Goal: Task Accomplishment & Management: Manage account settings

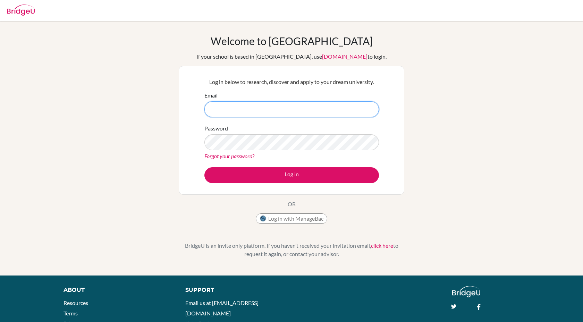
click at [230, 104] on input "Email" at bounding box center [291, 109] width 175 height 16
type input "[EMAIL_ADDRESS][DOMAIN_NAME]"
click at [204, 167] on button "Log in" at bounding box center [291, 175] width 175 height 16
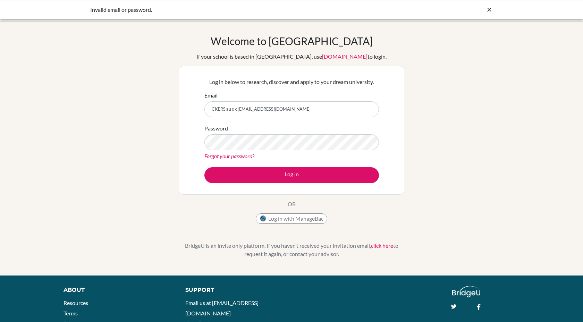
click at [204, 167] on button "Log in" at bounding box center [291, 175] width 175 height 16
drag, startPoint x: 243, startPoint y: 108, endPoint x: 125, endPoint y: 108, distance: 118.0
click at [125, 108] on div "Welcome to BridgeU If your school is based in China, use app.bridge-u.com.cn to…" at bounding box center [291, 148] width 583 height 227
type input "[EMAIL_ADDRESS][DOMAIN_NAME]"
click at [204, 167] on button "Log in" at bounding box center [291, 175] width 175 height 16
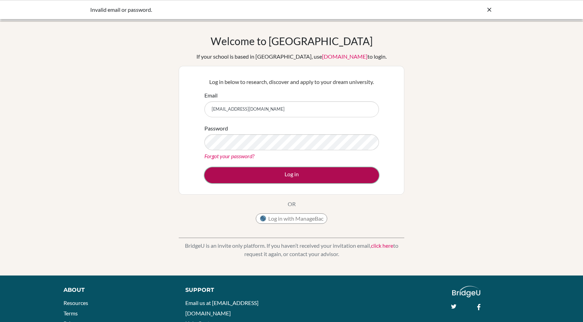
click at [274, 169] on button "Log in" at bounding box center [291, 175] width 175 height 16
